Goal: Task Accomplishment & Management: Use online tool/utility

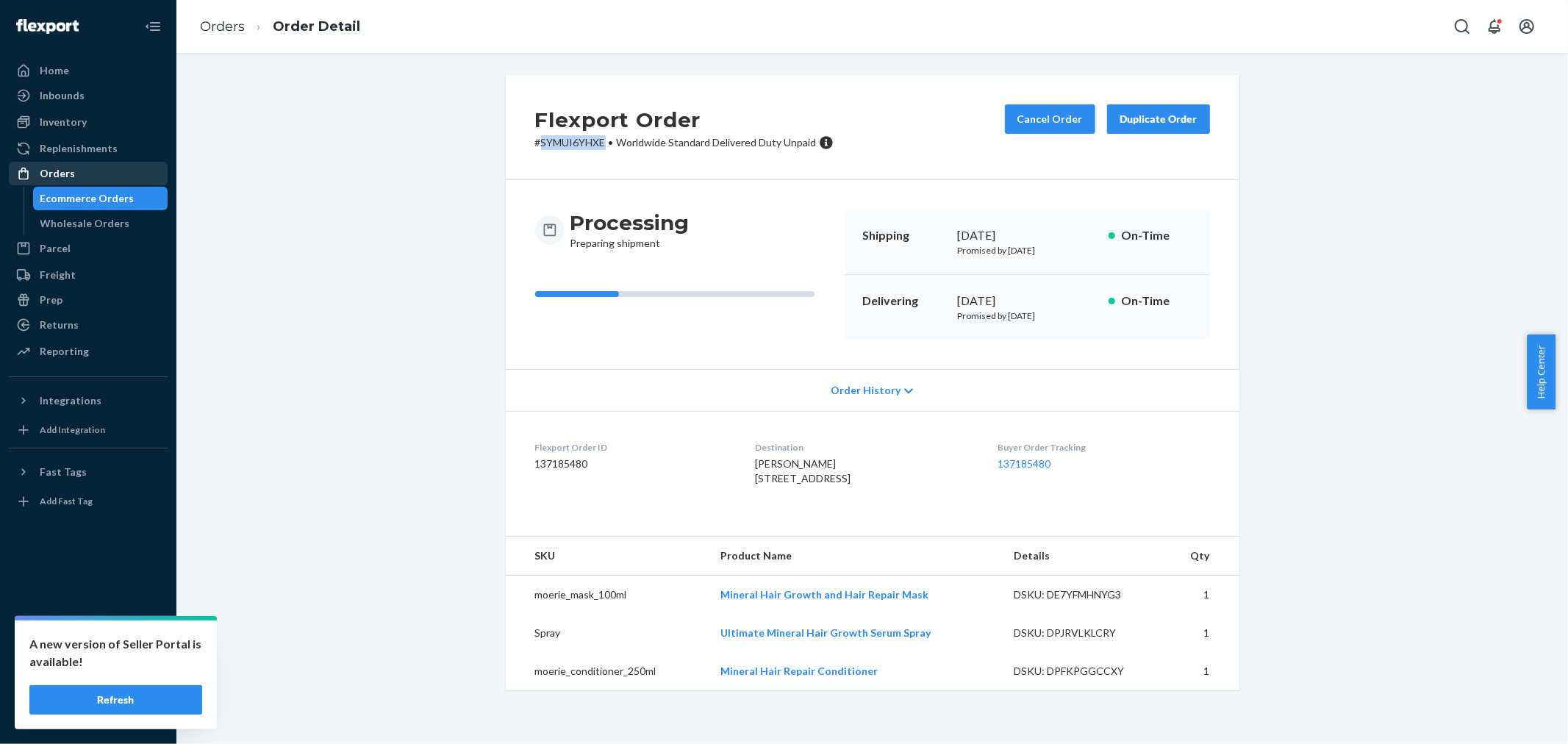
drag, startPoint x: 0, startPoint y: 0, endPoint x: 104, endPoint y: 169, distance: 198.4
click at [104, 169] on div "Orders" at bounding box center [88, 174] width 156 height 20
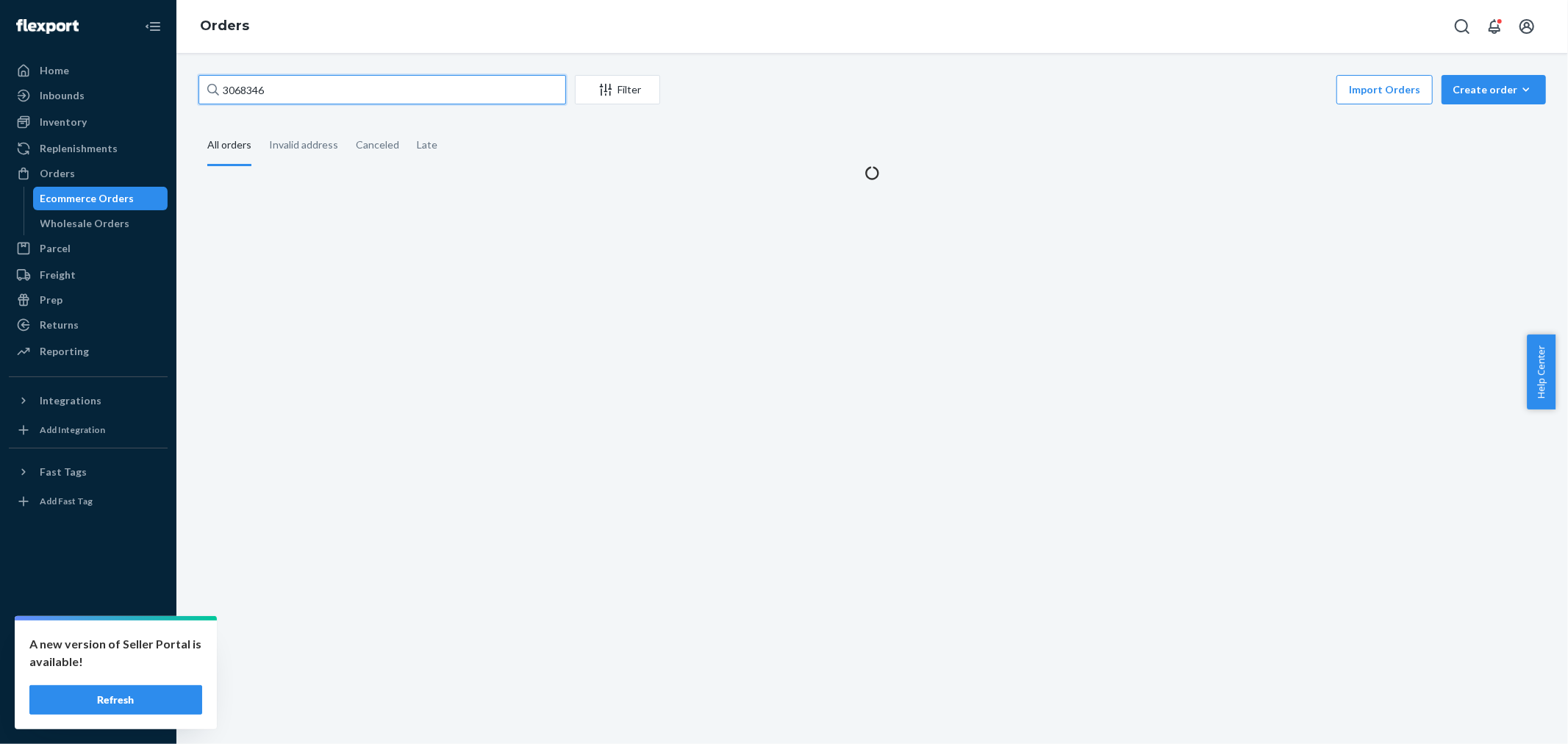
click at [410, 94] on input "3068346" at bounding box center [382, 90] width 367 height 30
paste input "151428"
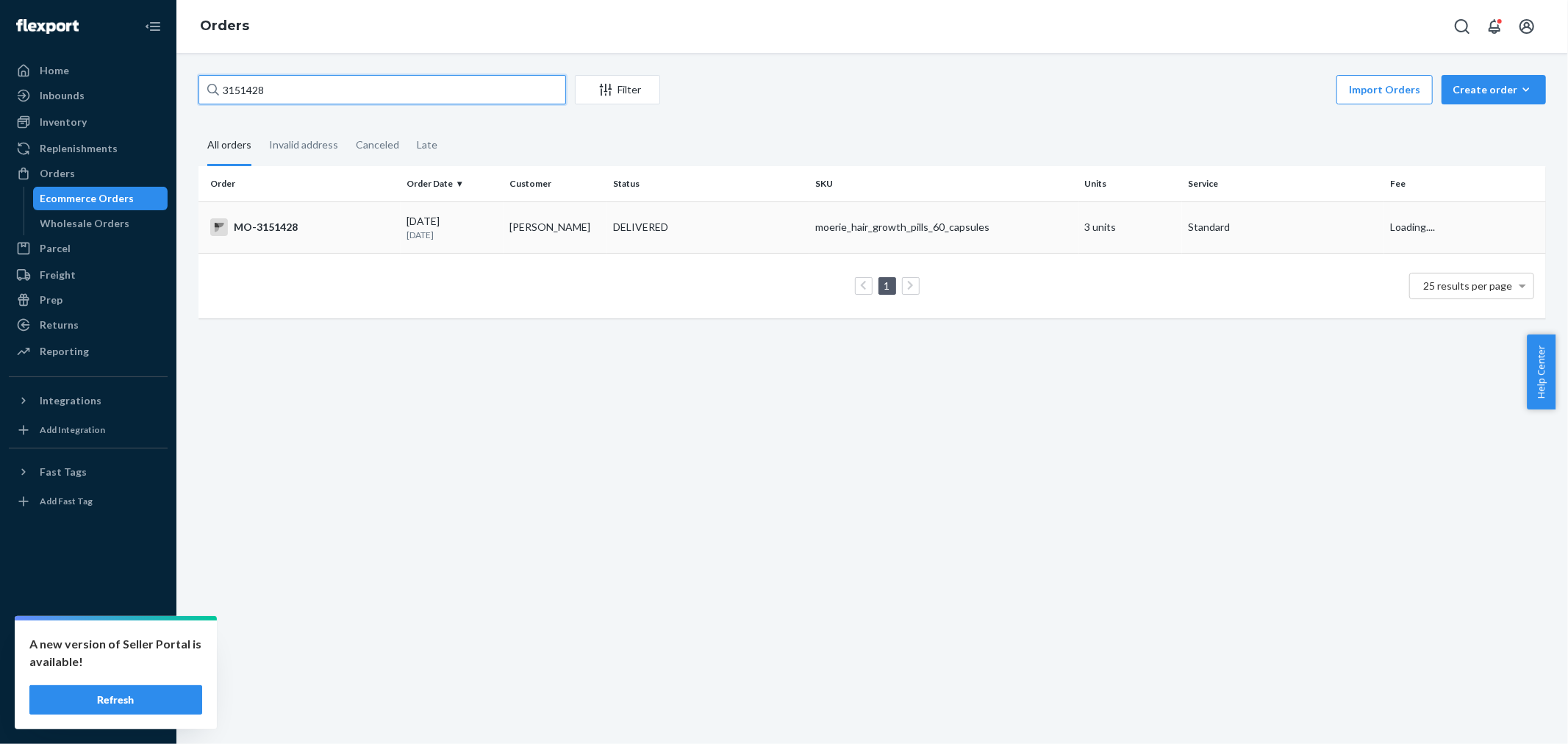
type input "3151428"
click at [663, 222] on div "DELIVERED" at bounding box center [641, 227] width 55 height 14
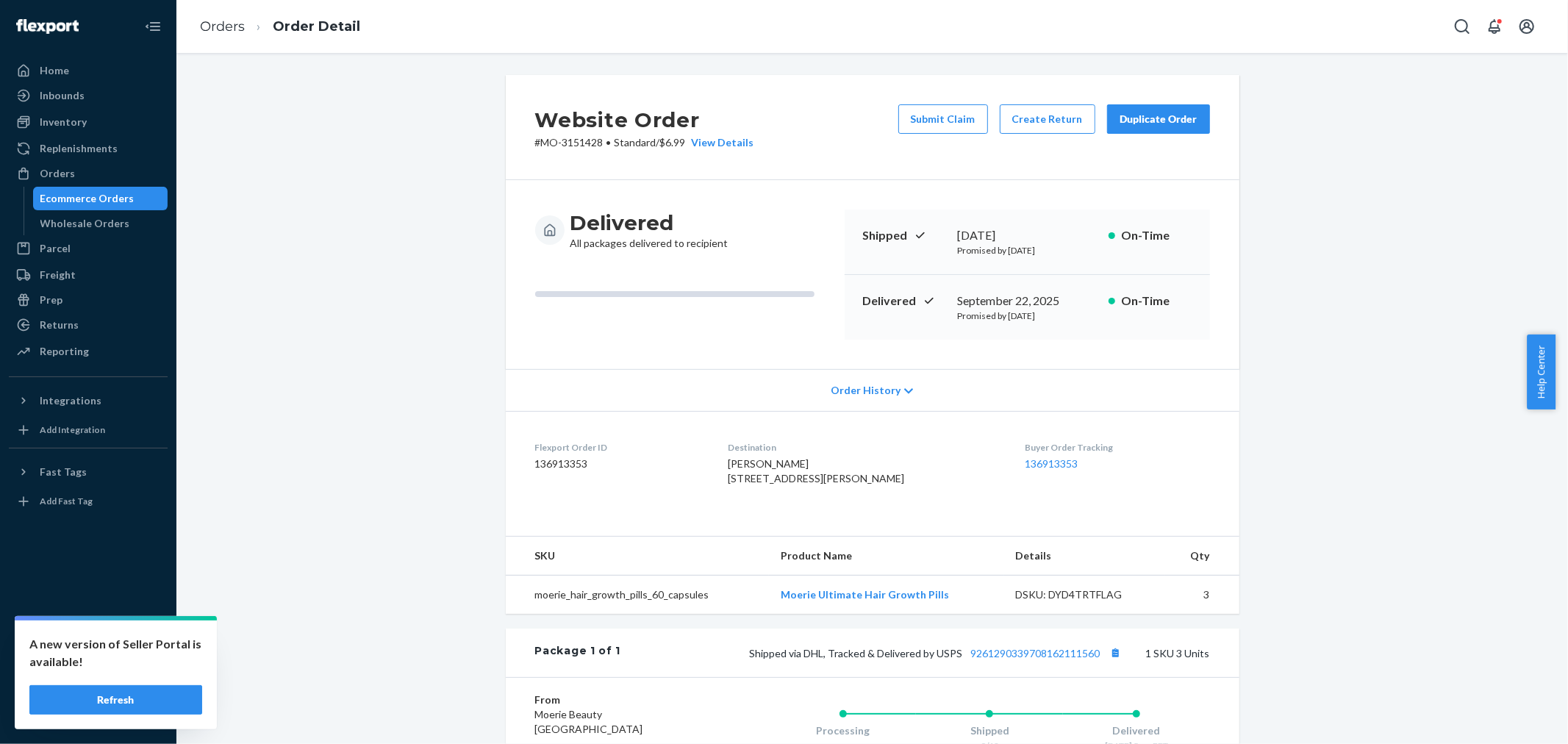
click at [760, 463] on span "[PERSON_NAME] [STREET_ADDRESS][PERSON_NAME]" at bounding box center [816, 471] width 177 height 27
click at [760, 464] on span "[PERSON_NAME] [STREET_ADDRESS][PERSON_NAME]" at bounding box center [816, 471] width 177 height 27
click at [760, 465] on span "[PERSON_NAME] [STREET_ADDRESS][PERSON_NAME]" at bounding box center [816, 471] width 177 height 27
copy span "[PERSON_NAME]"
click at [1029, 113] on button "Create Return" at bounding box center [1048, 118] width 96 height 30
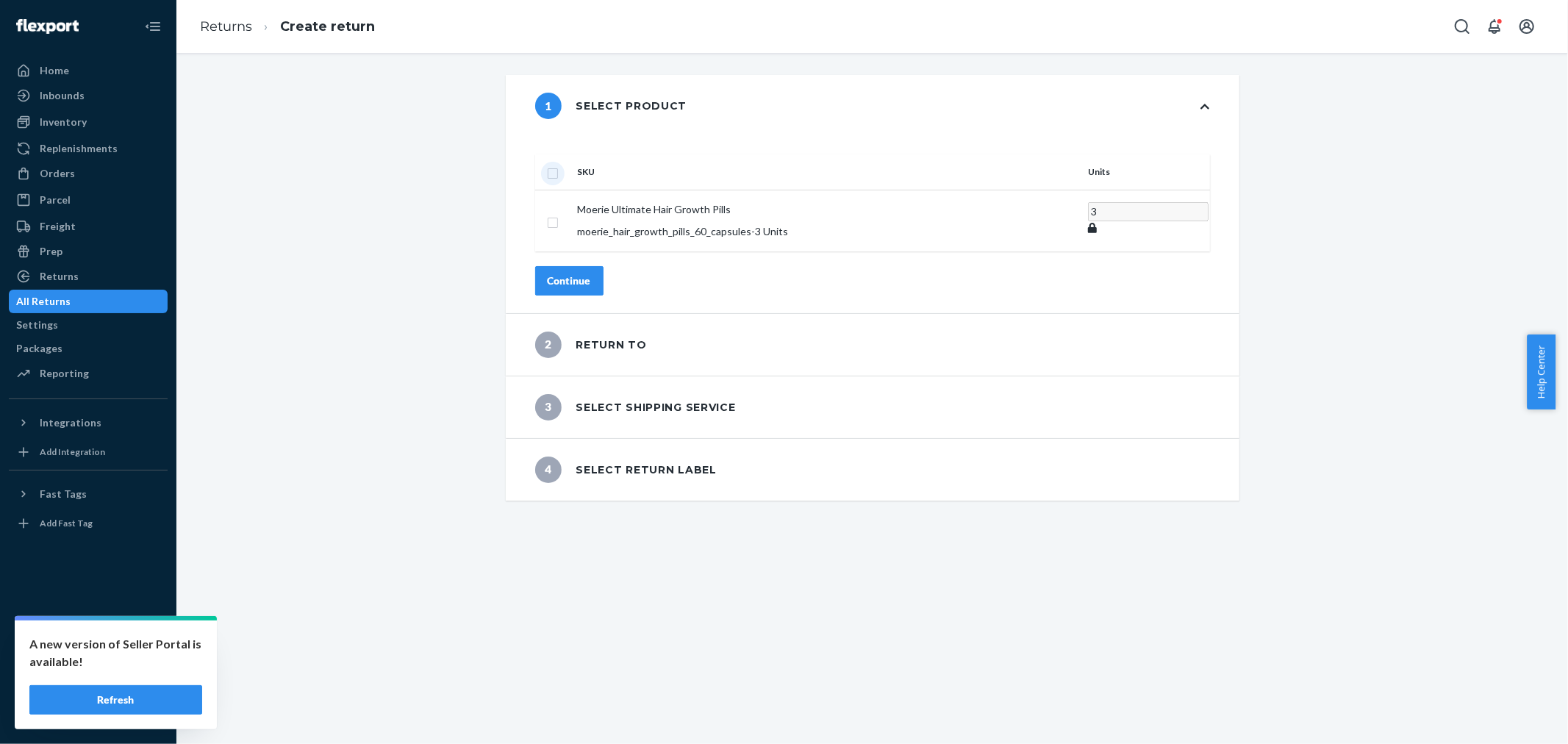
click at [558, 164] on input "checkbox" at bounding box center [553, 172] width 12 height 15
checkbox input "true"
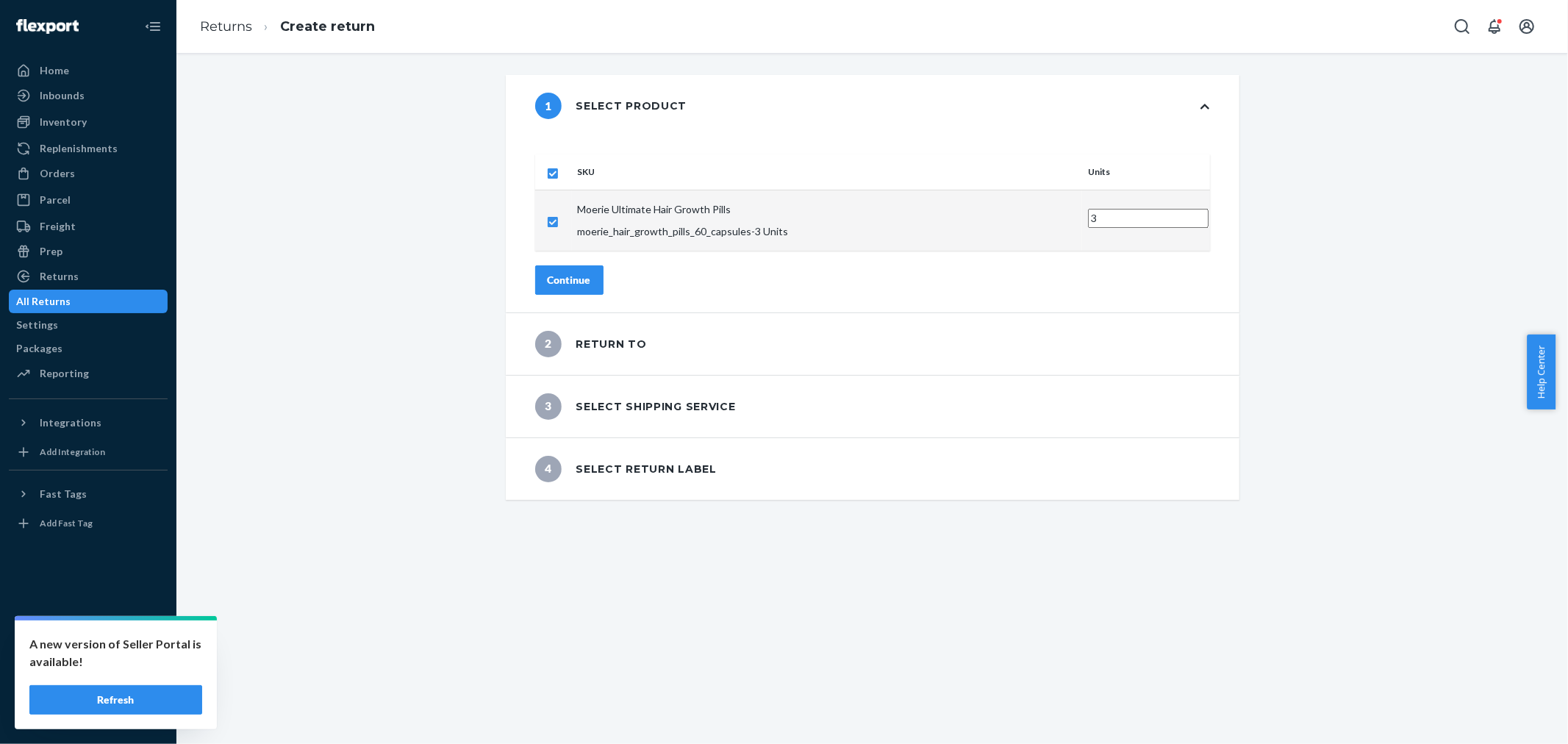
click at [591, 273] on div "Continue" at bounding box center [569, 279] width 43 height 14
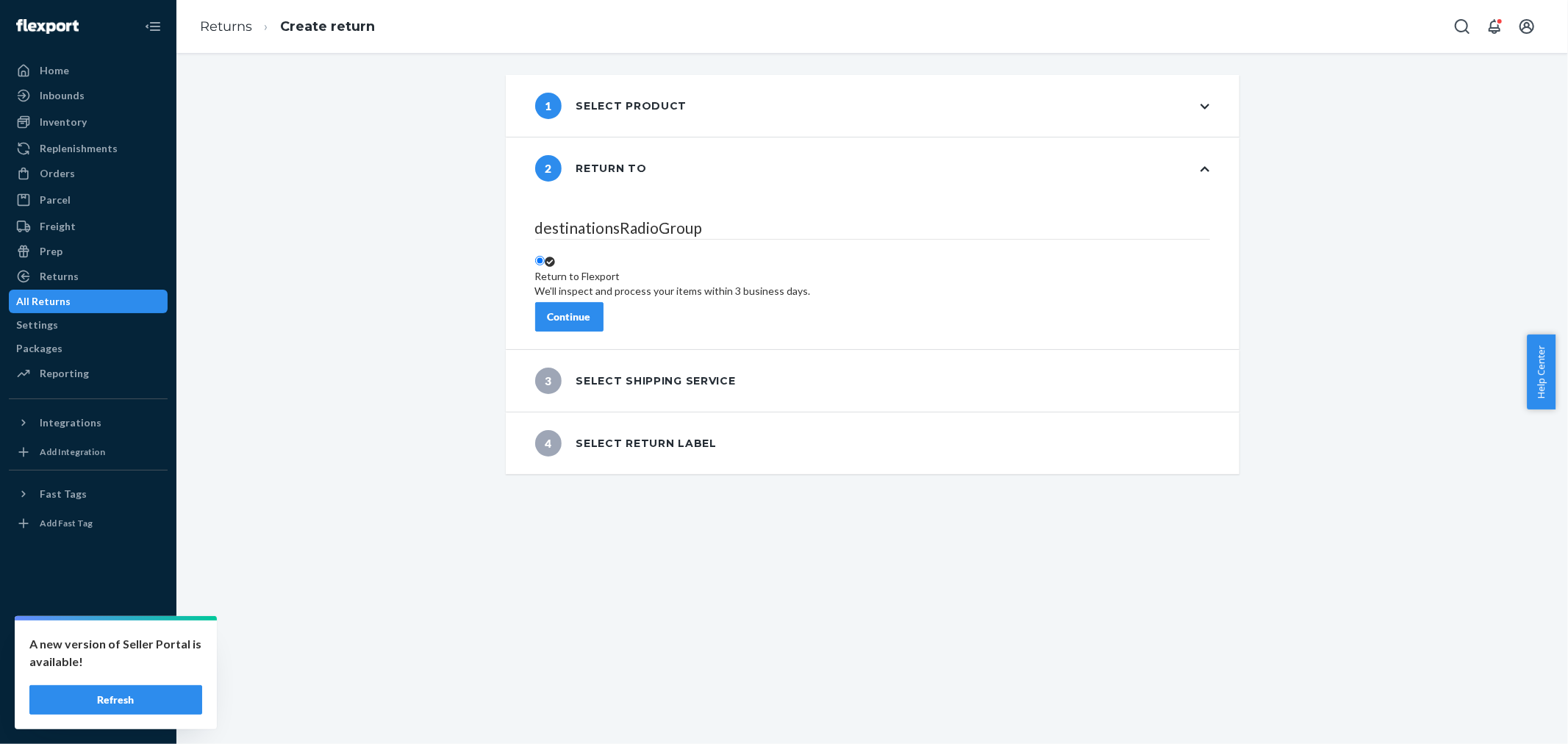
click at [603, 302] on button "Continue" at bounding box center [569, 317] width 69 height 30
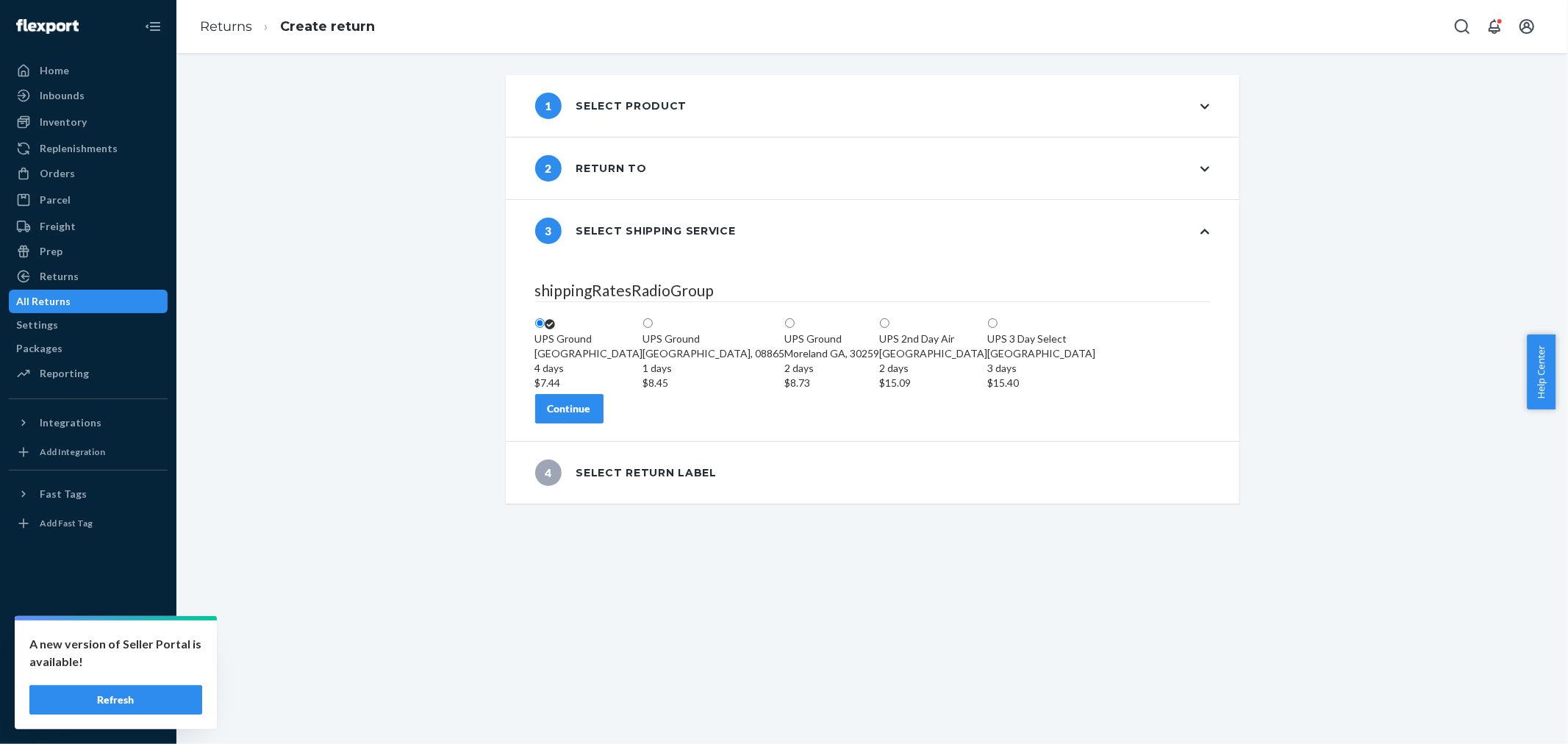
click at [641, 423] on div "Continue" at bounding box center [873, 409] width 675 height 30
click at [591, 416] on div "Continue" at bounding box center [569, 408] width 43 height 14
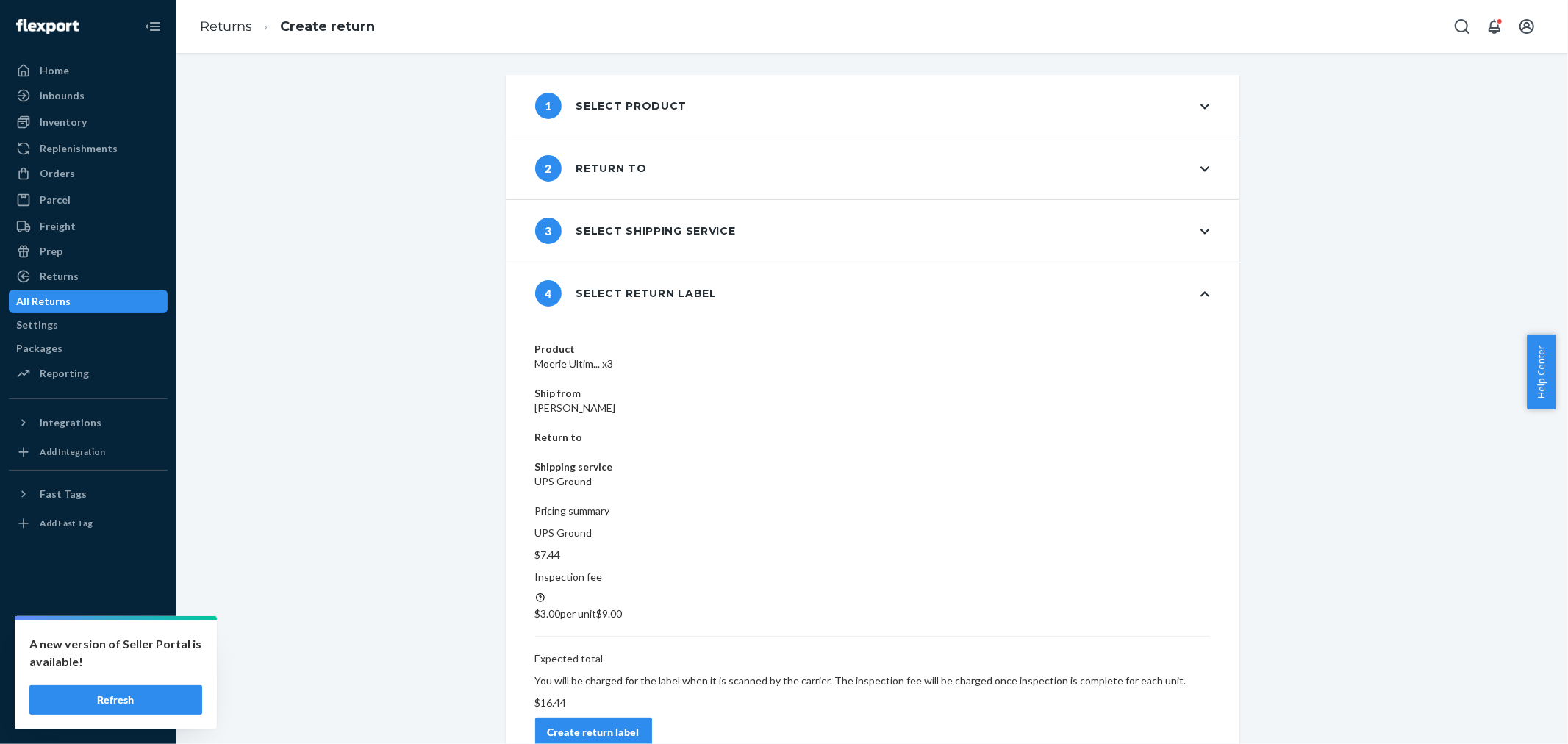
click at [652, 718] on button "Create return label" at bounding box center [594, 732] width 117 height 30
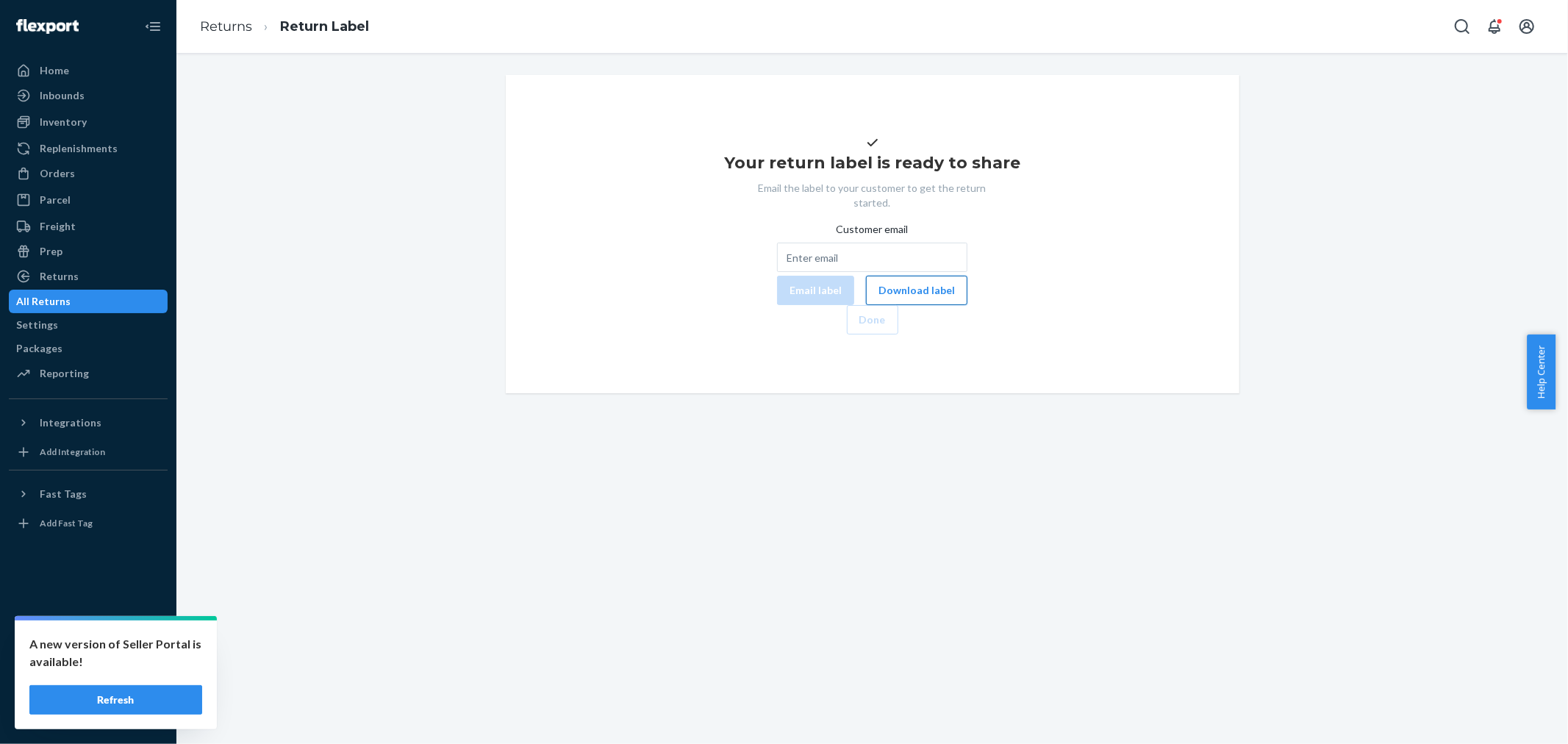
click at [866, 306] on button "Download label" at bounding box center [916, 290] width 102 height 30
